Goal: Navigation & Orientation: Find specific page/section

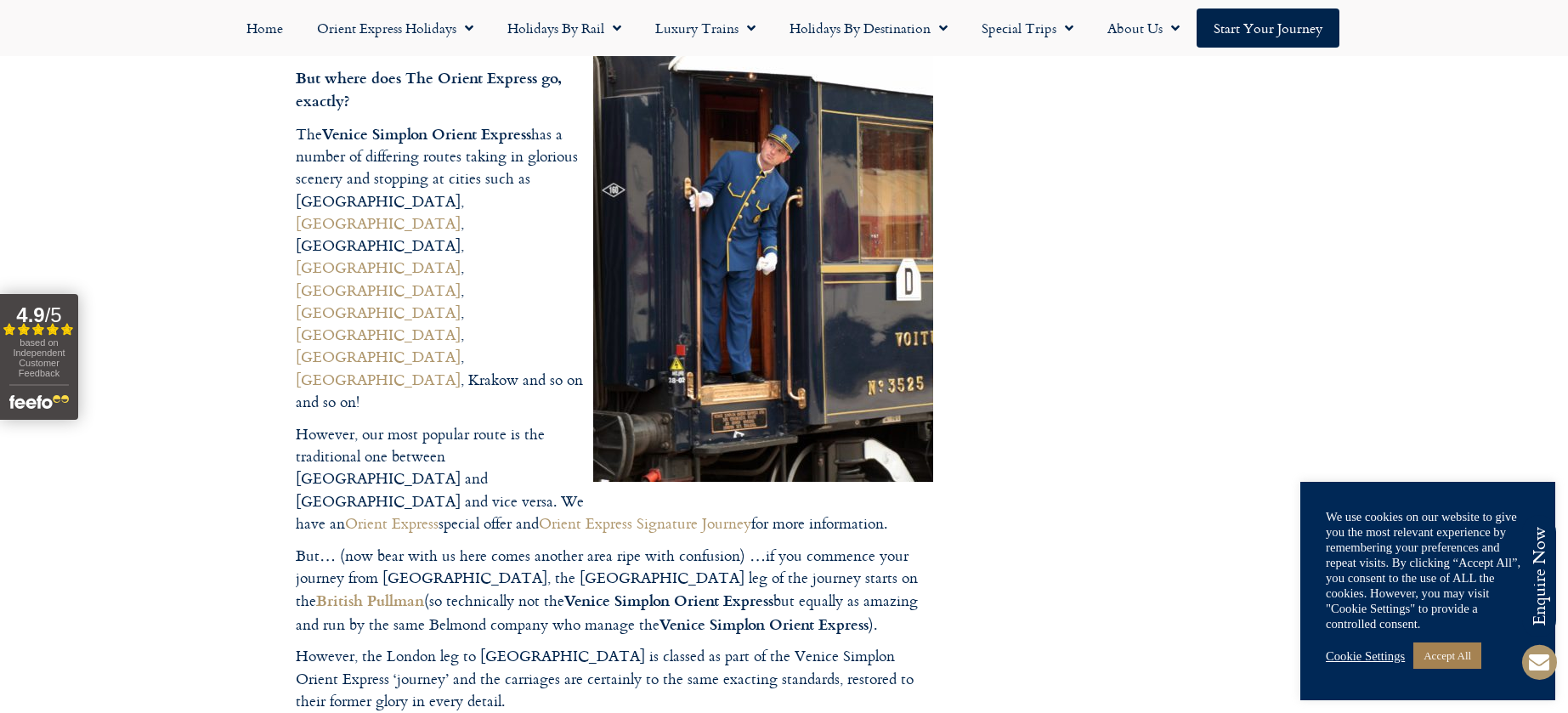
scroll to position [1189, 0]
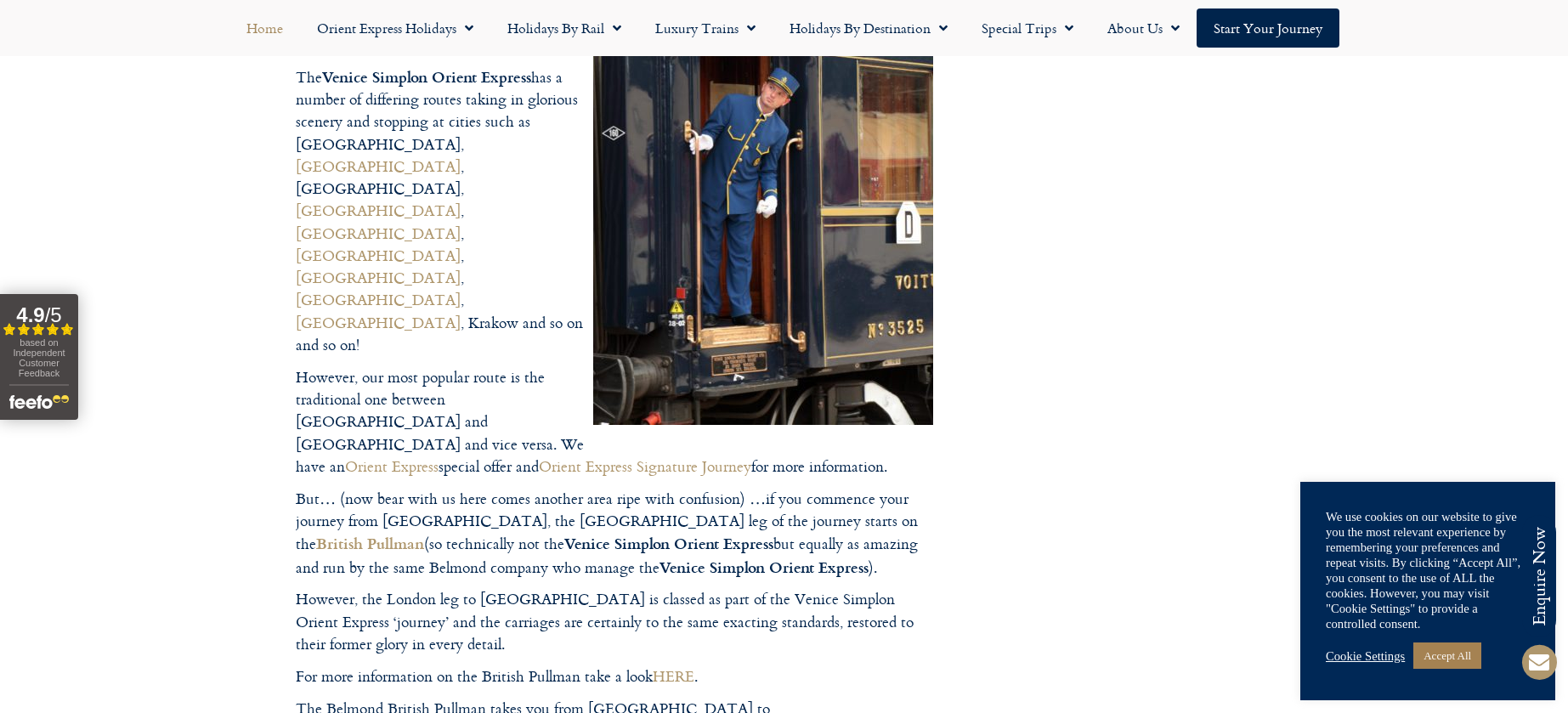
click at [272, 32] on link "Home" at bounding box center [264, 28] width 70 height 39
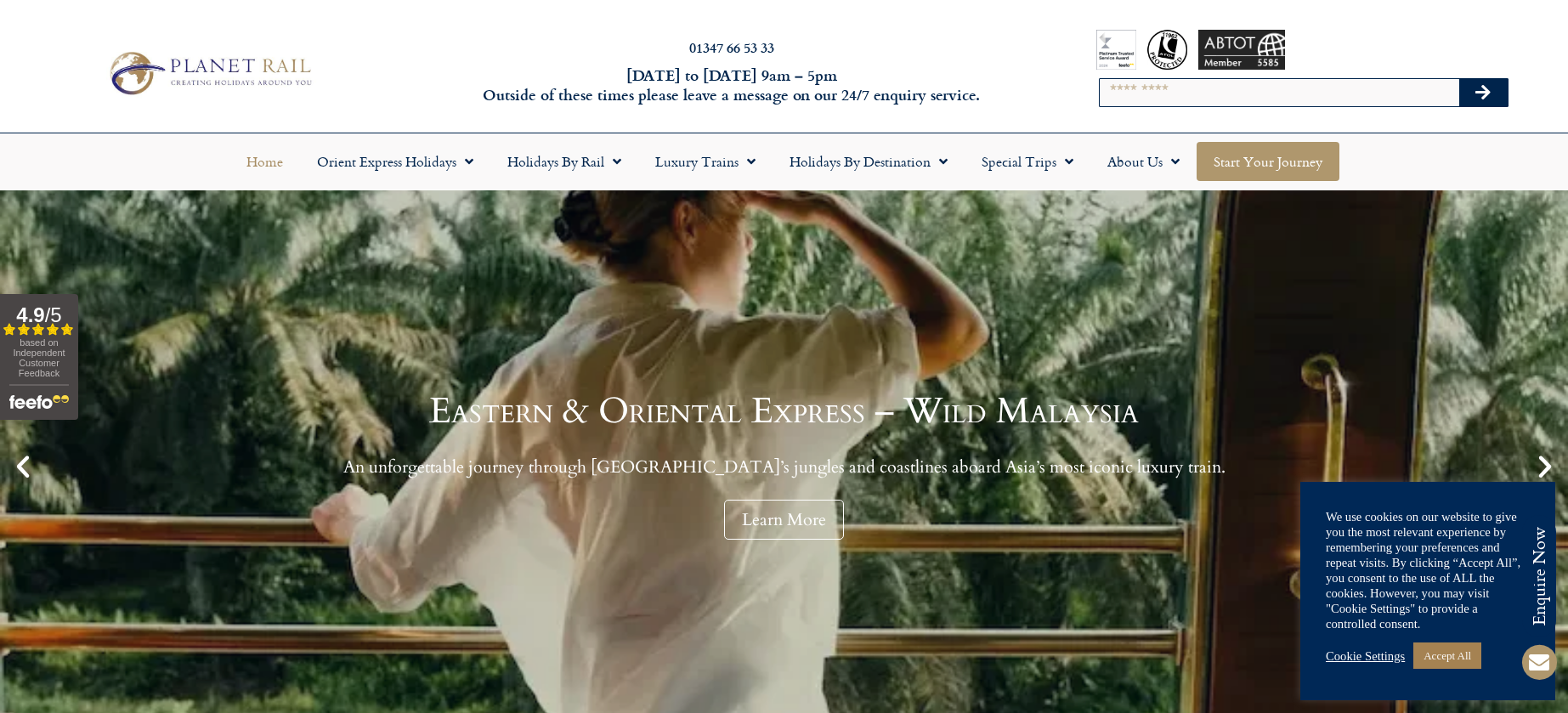
click at [1290, 168] on link "Start your Journey" at bounding box center [1267, 161] width 143 height 39
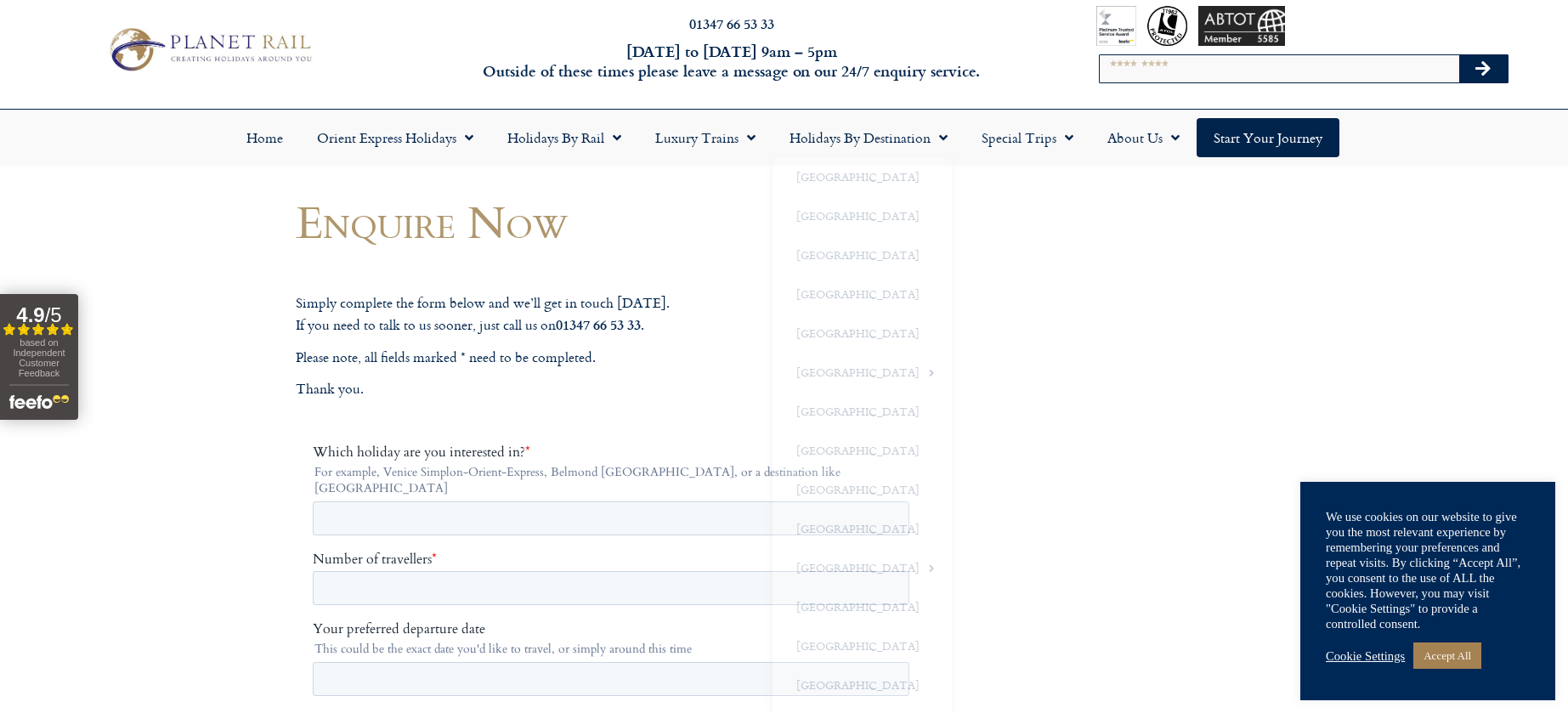
scroll to position [255, 0]
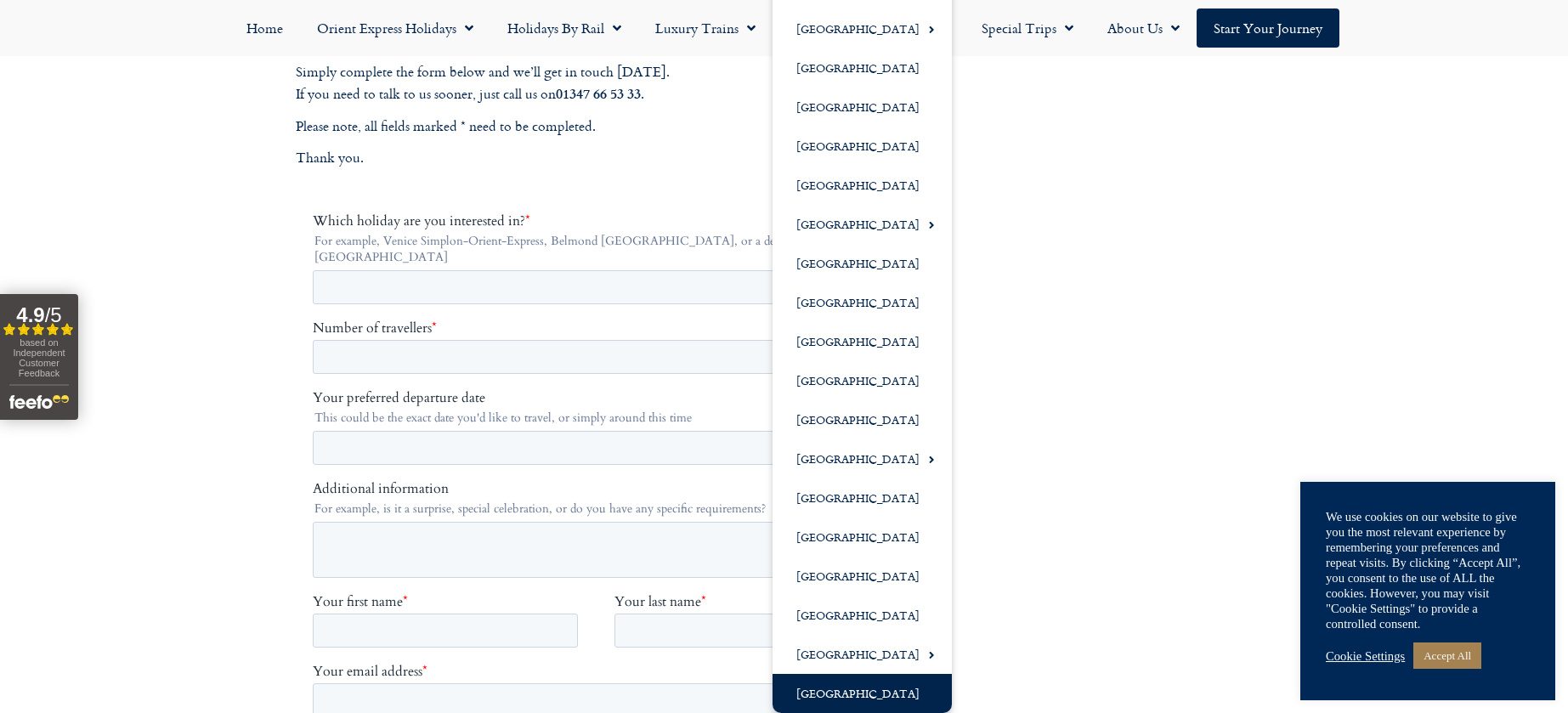
click at [856, 691] on link "[GEOGRAPHIC_DATA]" at bounding box center [861, 693] width 180 height 39
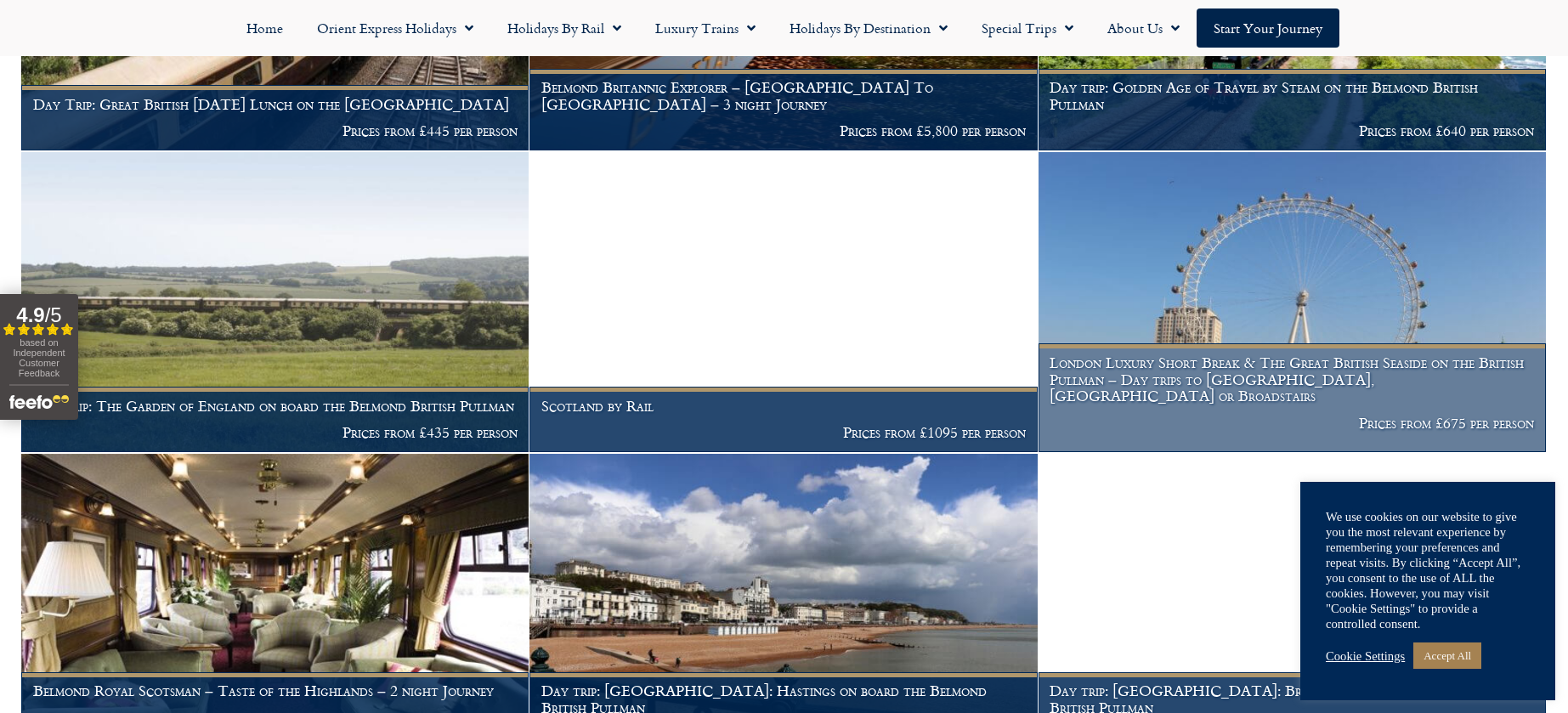
scroll to position [1189, 0]
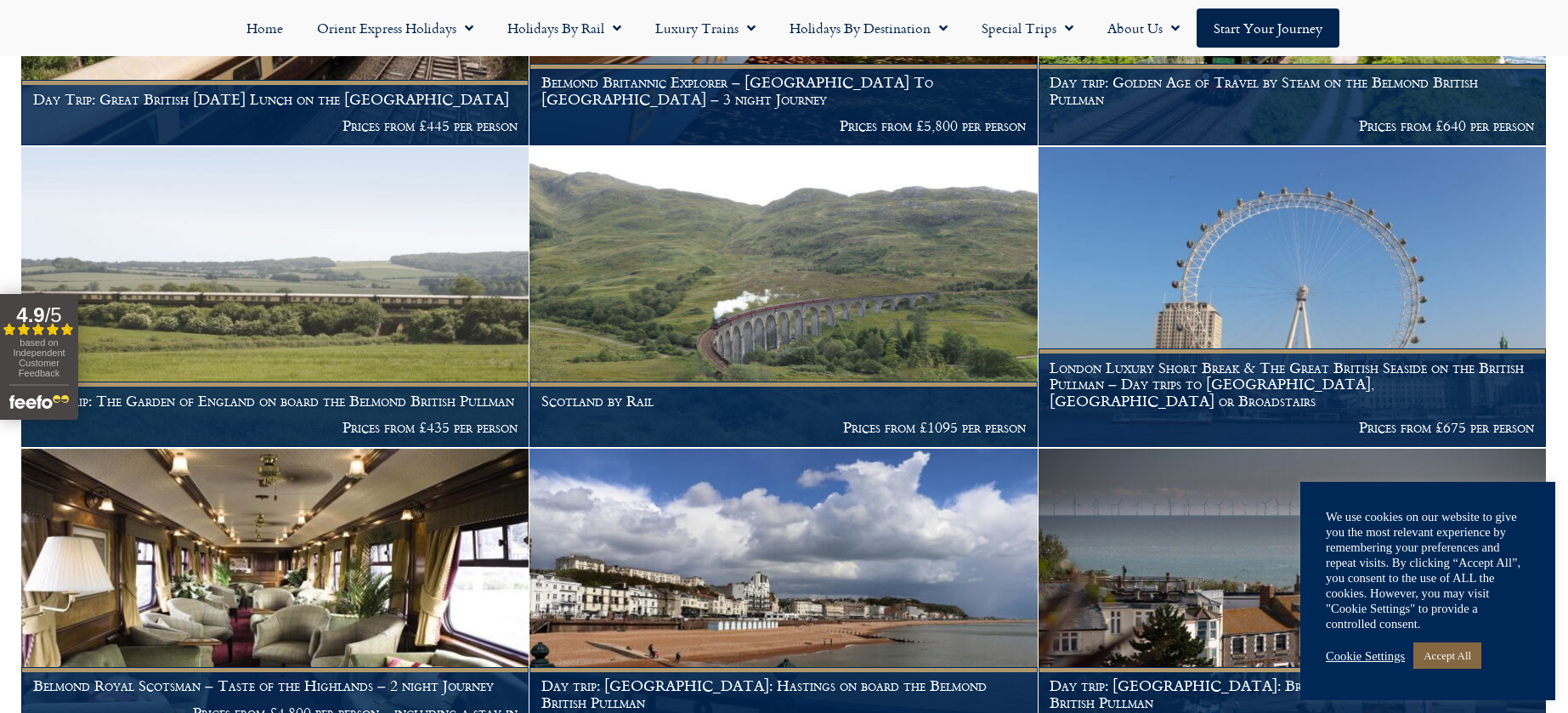
click at [1457, 654] on link "Accept All" at bounding box center [1447, 654] width 68 height 26
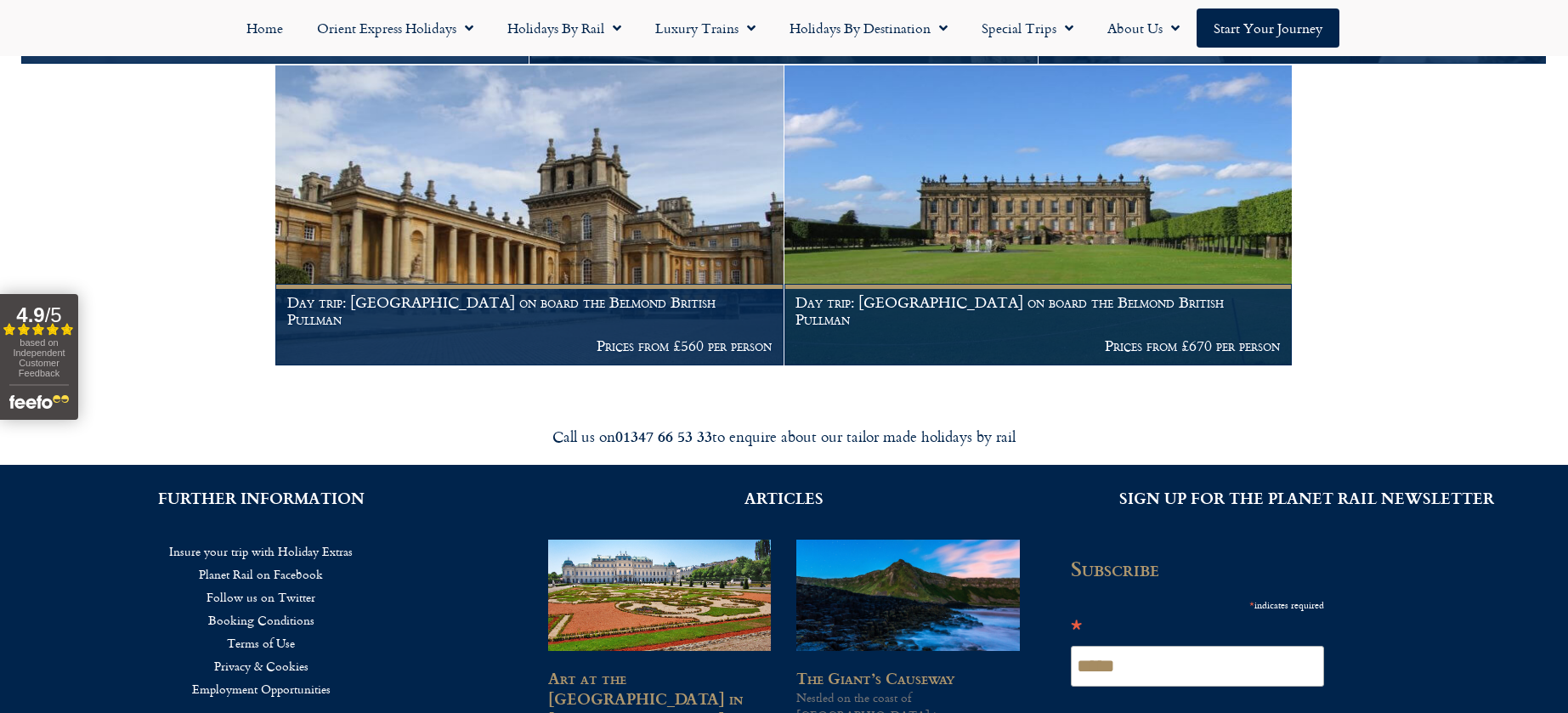
scroll to position [3313, 0]
